Goal: Information Seeking & Learning: Check status

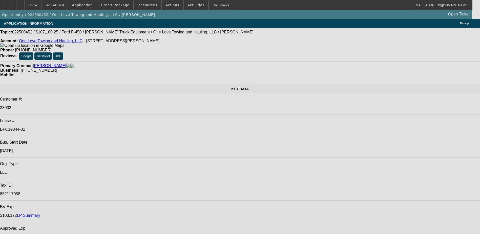
select select "0"
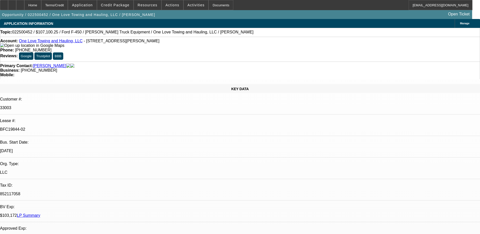
select select "2"
select select "0.15"
select select "0"
select select "2"
select select "0.15"
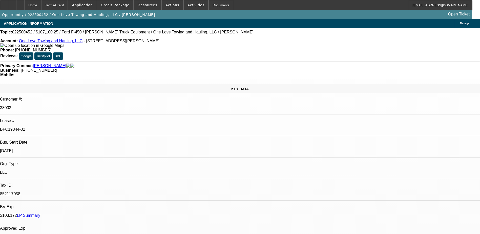
select select "0"
select select "2"
select select "0.15"
select select "0"
select select "2"
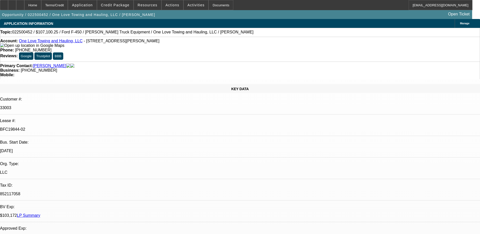
select select "0.15"
select select "1"
select select "2"
select select "16"
select select "1"
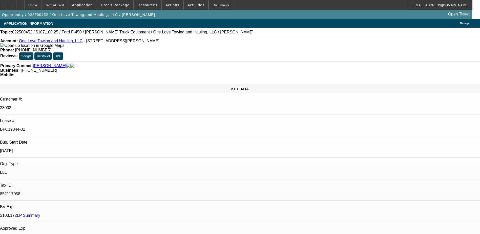
select select "2"
select select "16"
select select "1"
select select "2"
select select "16"
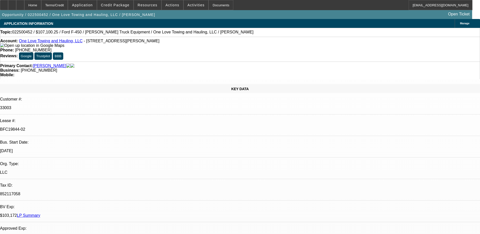
select select "1"
select select "2"
select select "16"
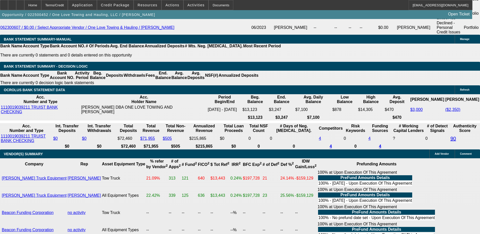
scroll to position [989, 0]
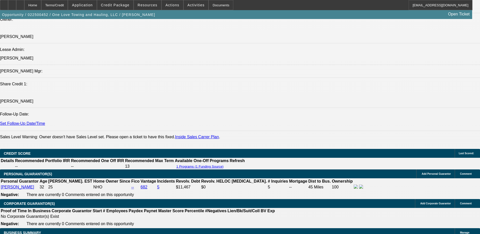
scroll to position [661, 0]
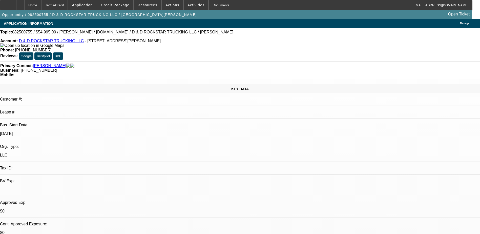
select select "0"
select select "2"
select select "0"
select select "6"
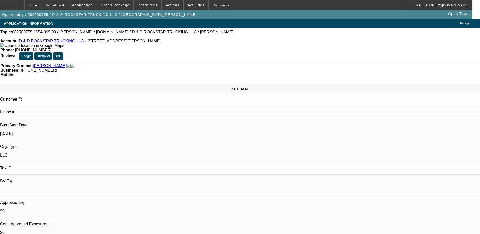
scroll to position [76, 0]
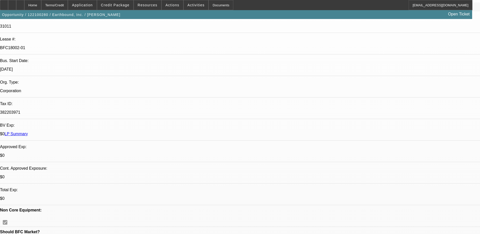
select select "0"
select select "2"
select select "0"
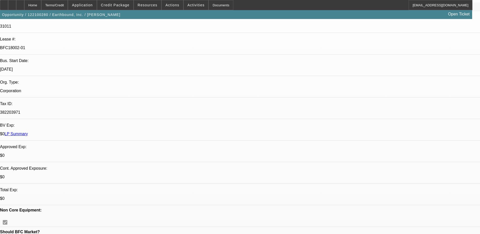
select select "0"
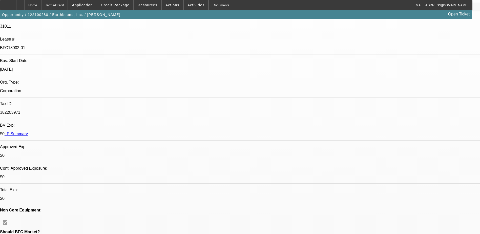
select select "0"
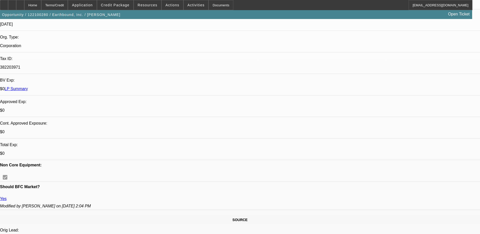
select select "1"
select select "2"
select select "6"
select select "1"
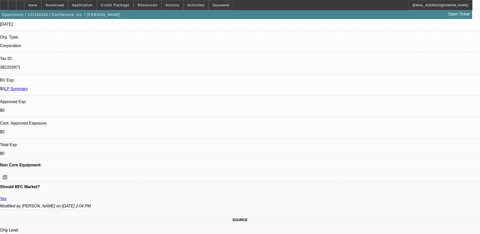
select select "6"
select select "1"
select select "6"
select select "1"
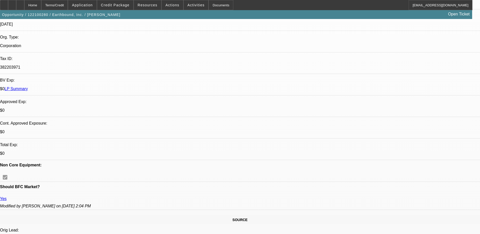
select select "1"
select select "6"
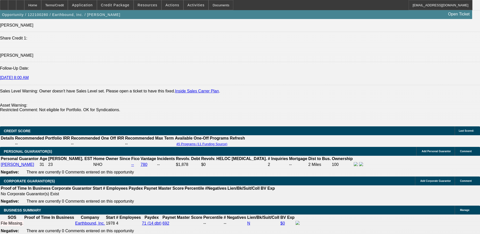
scroll to position [632, 0]
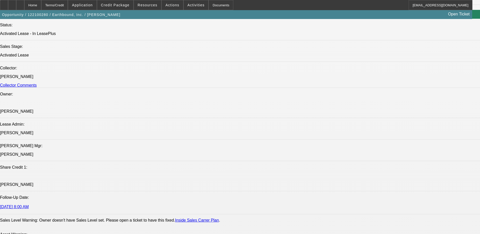
scroll to position [582, 0]
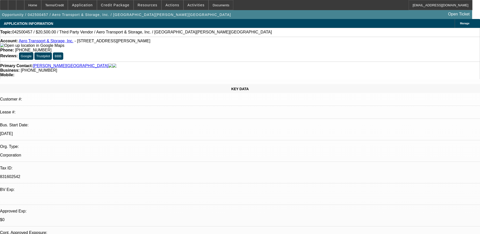
select select "0"
select select "2"
select select "0"
select select "6"
select select "0"
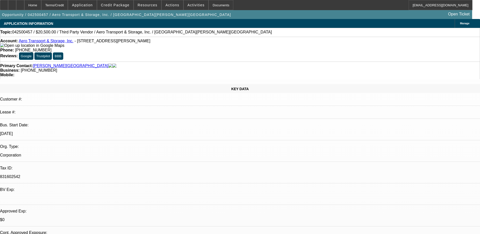
select select "2"
select select "0"
select select "6"
select select "0.15"
select select "2"
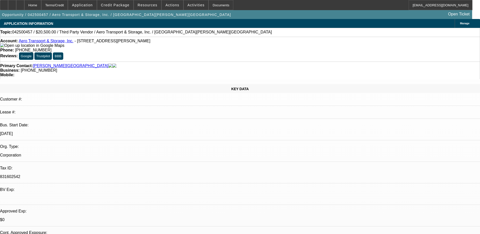
select select "2"
select select "0"
select select "6"
select select "0.15"
select select "2"
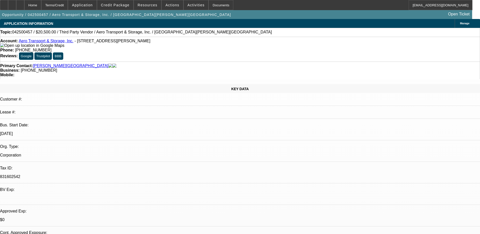
select select "2"
select select "0.1"
select select "4"
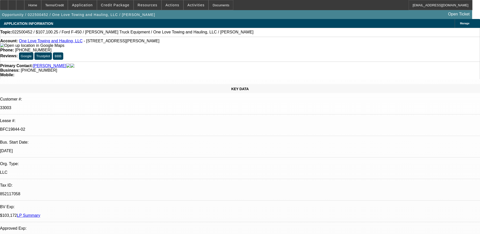
select select "0"
select select "2"
select select "0.15"
select select "16"
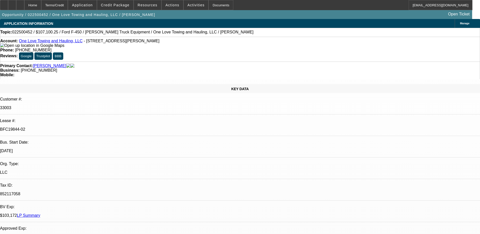
select select "0"
select select "2"
select select "0.15"
select select "16"
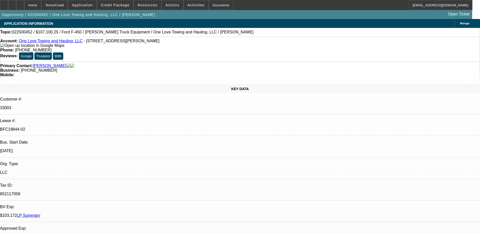
select select "0"
select select "2"
select select "0.15"
select select "16"
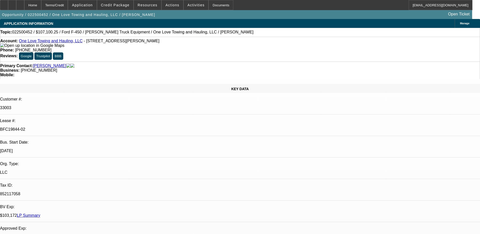
select select "0"
select select "2"
select select "0.15"
select select "16"
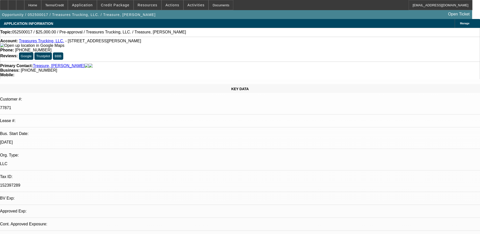
select select "0"
select select "2"
select select "0.1"
select select "1"
select select "2"
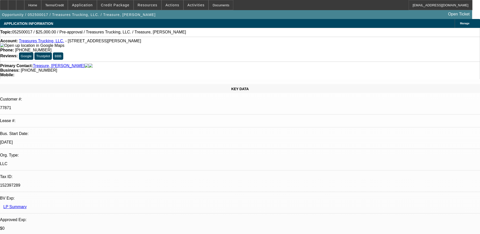
select select "4"
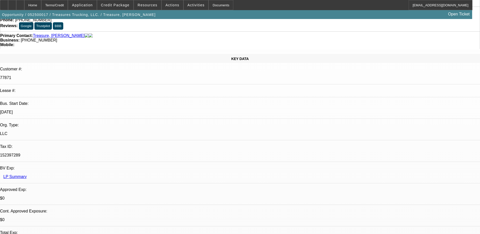
scroll to position [101, 0]
